Goal: Transaction & Acquisition: Purchase product/service

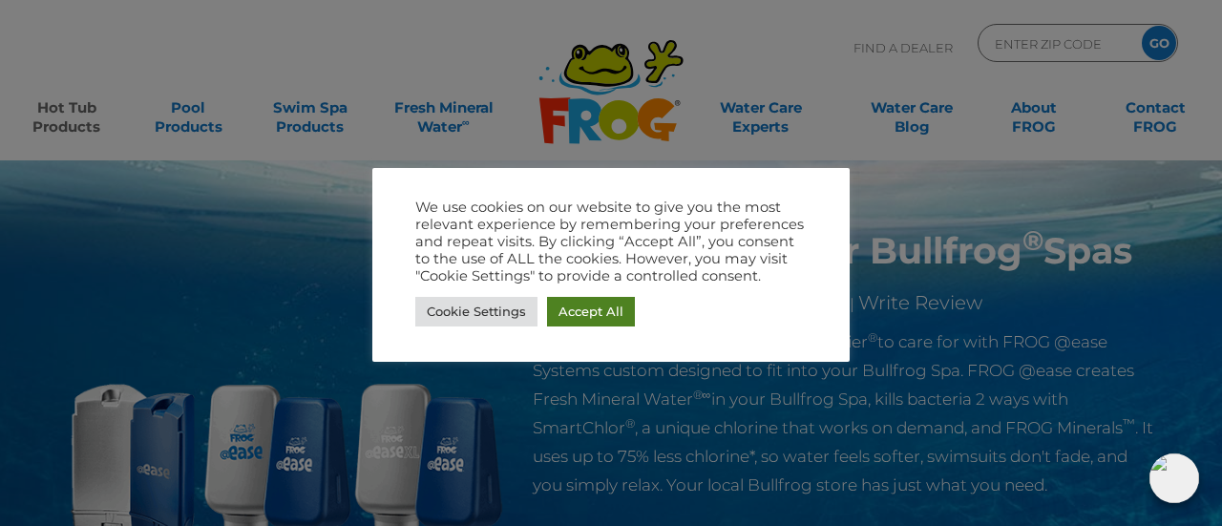
click at [580, 309] on link "Accept All" at bounding box center [591, 312] width 88 height 30
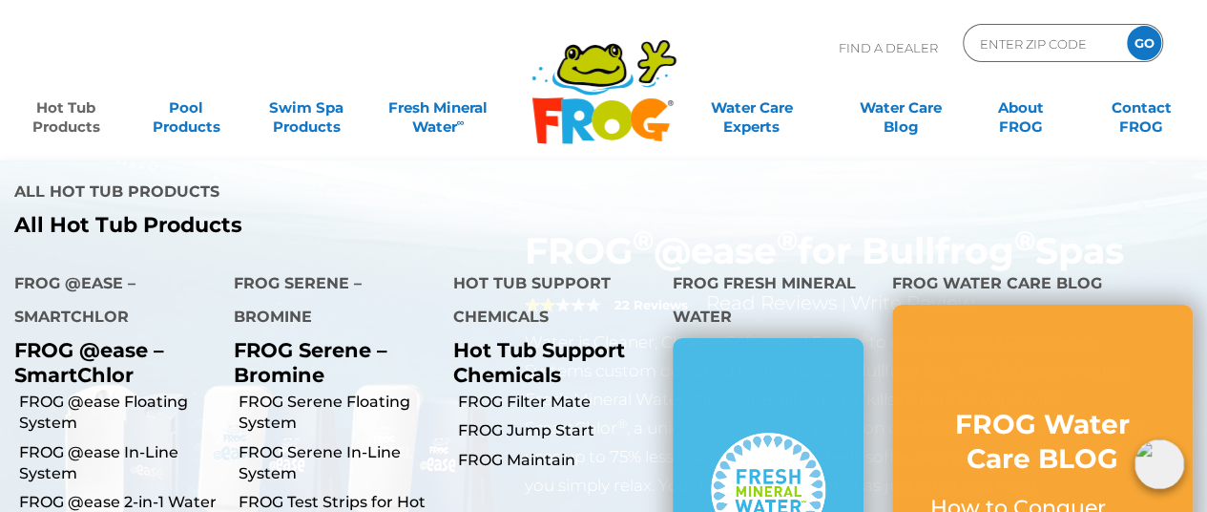
click at [33, 108] on link "Hot Tub Products" at bounding box center [66, 108] width 94 height 38
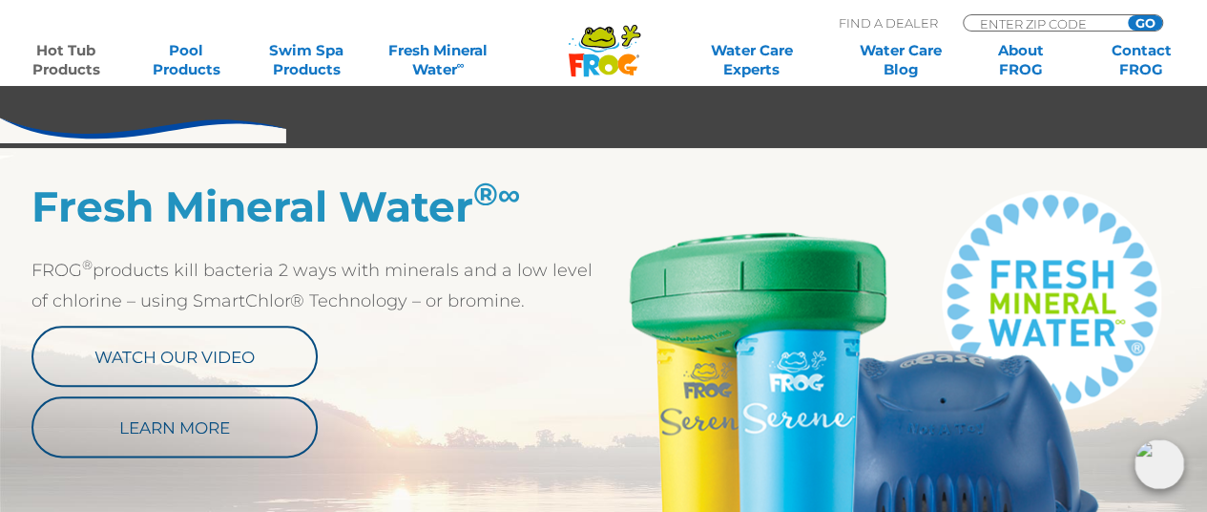
scroll to position [1388, 0]
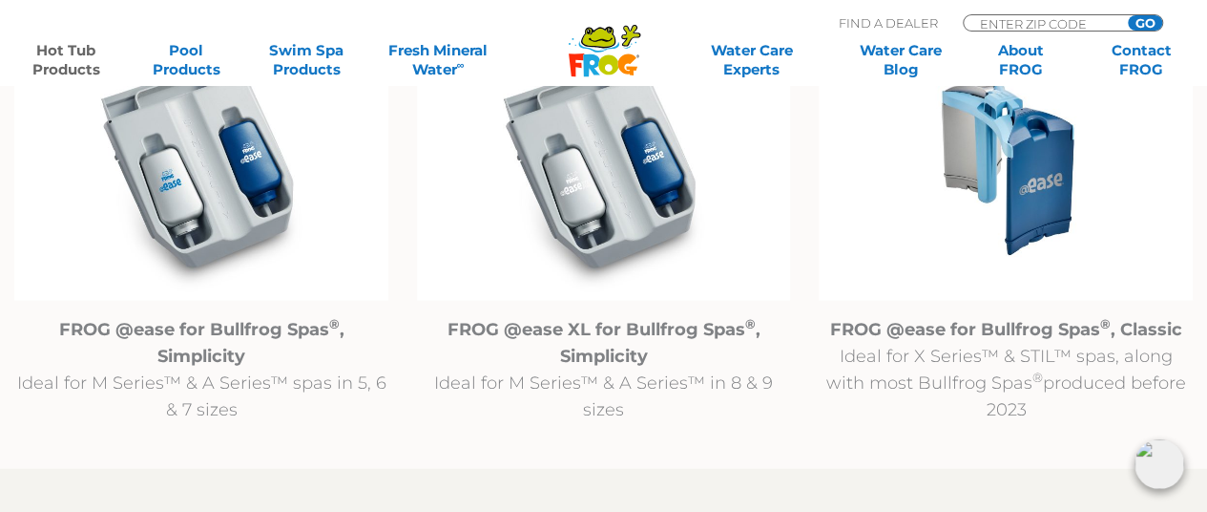
scroll to position [2067, 0]
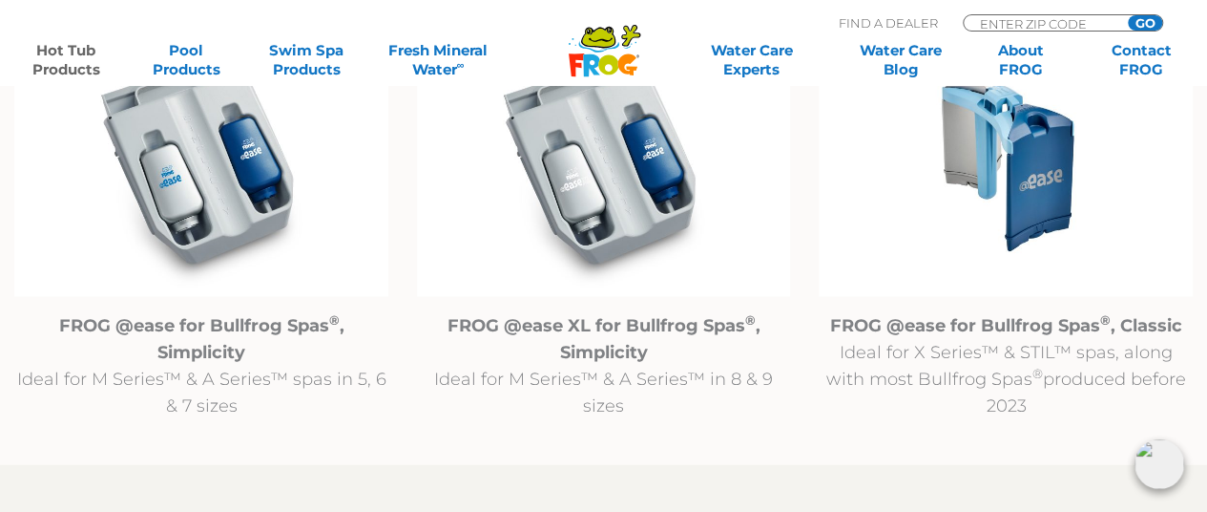
click at [1042, 205] on img at bounding box center [1006, 163] width 374 height 270
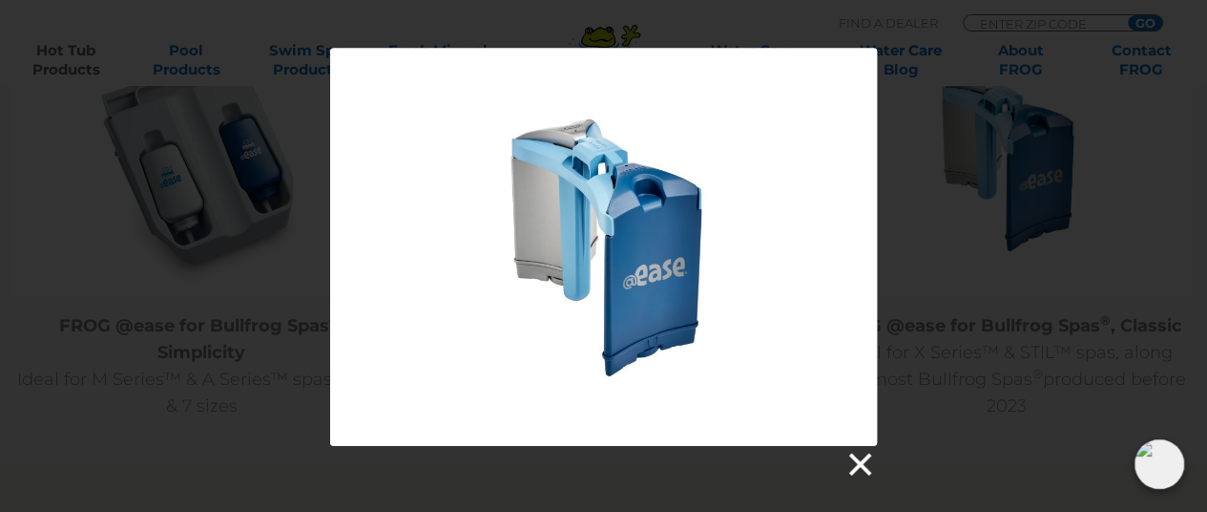
click at [851, 461] on link at bounding box center [859, 464] width 29 height 29
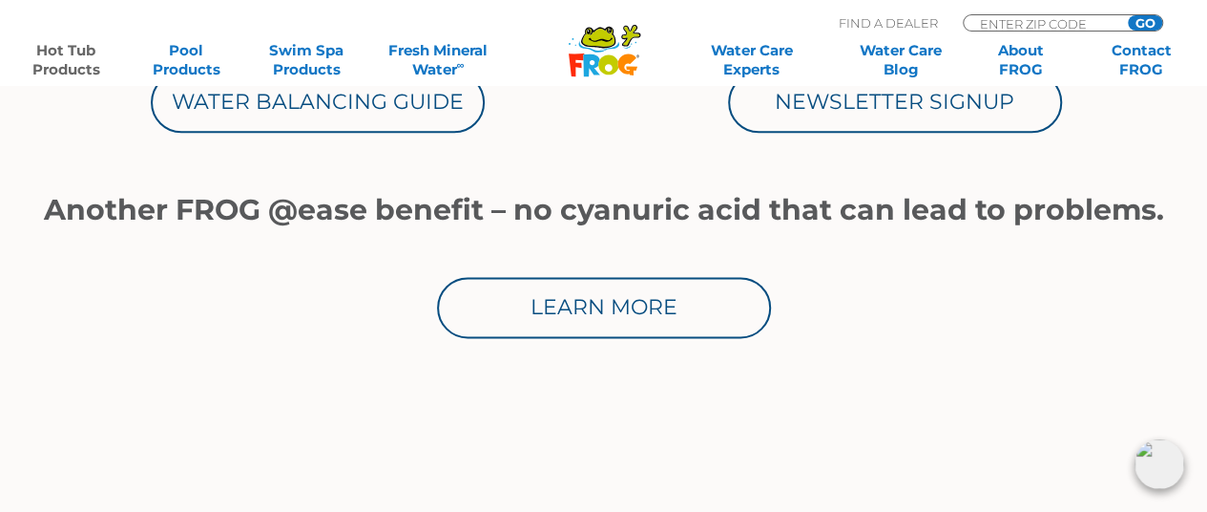
scroll to position [594, 0]
